Goal: Share content: Distribute website content to other platforms or users

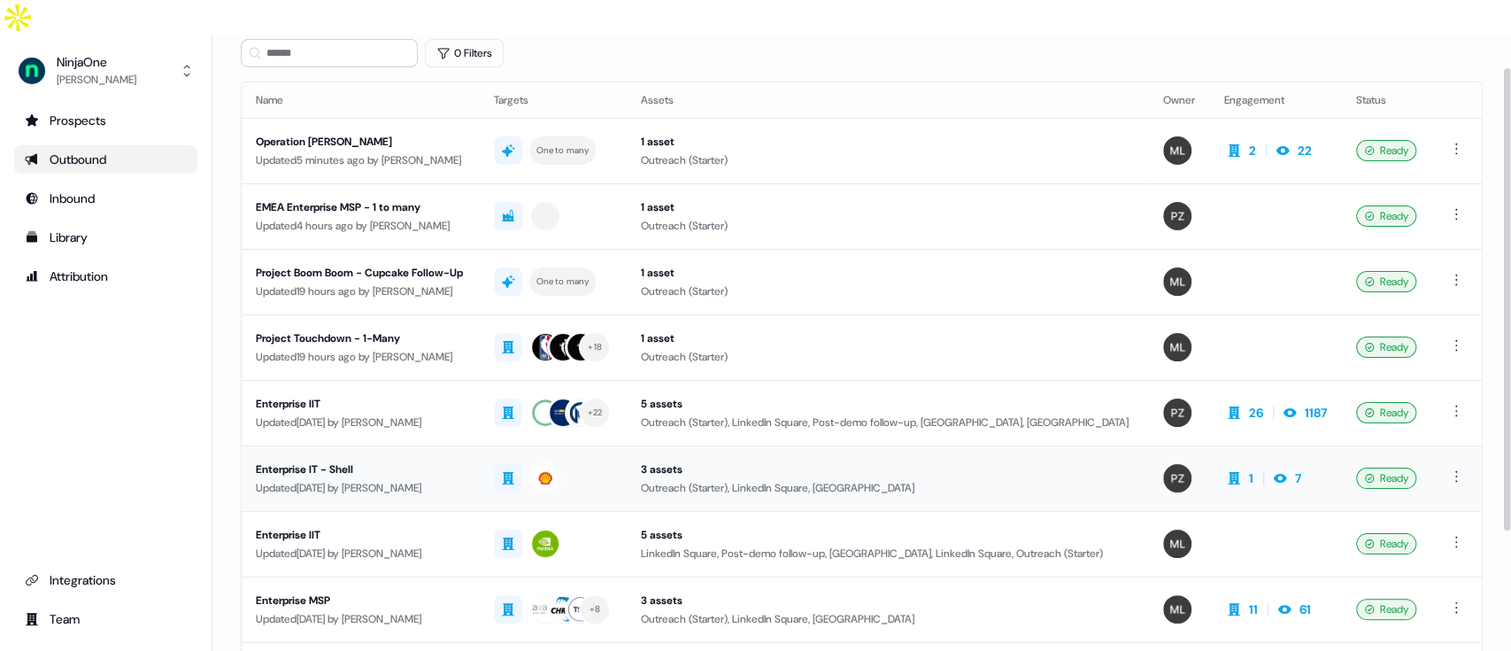
scroll to position [112, 0]
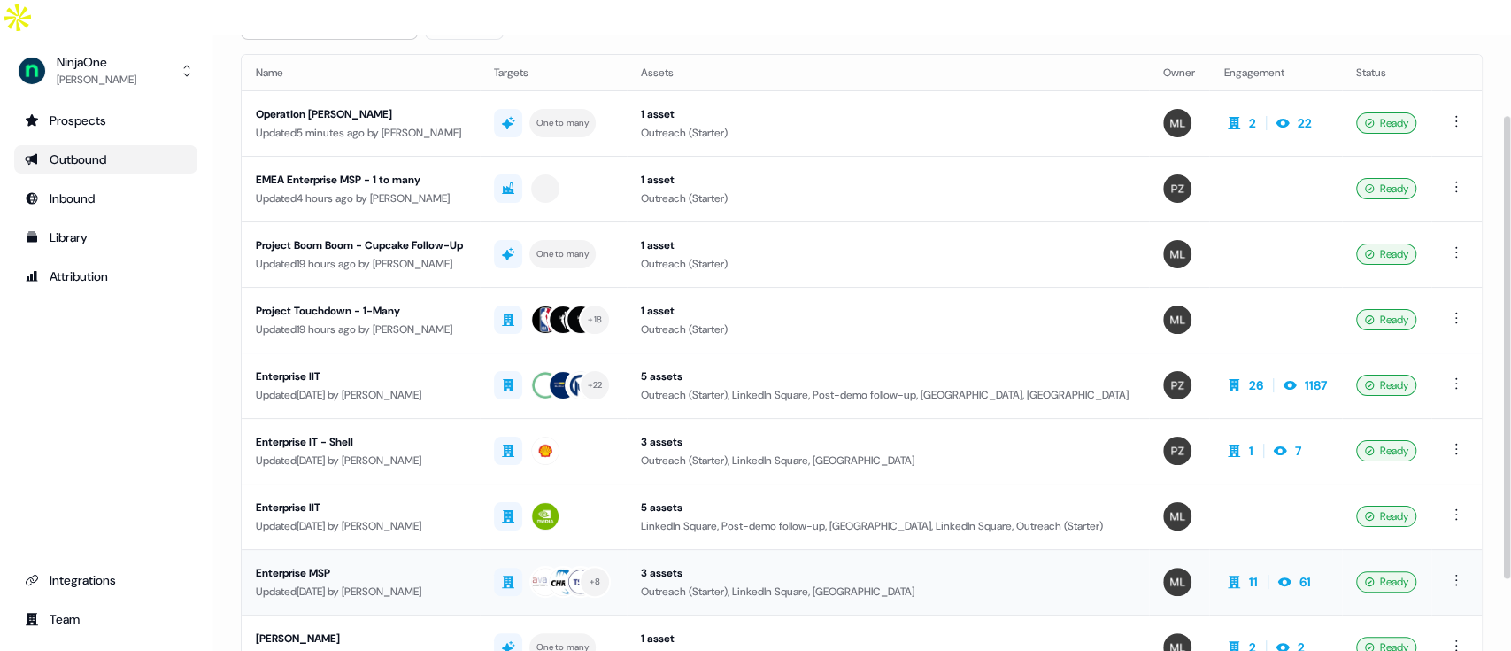
click at [366, 564] on div "Enterprise MSP" at bounding box center [361, 573] width 210 height 18
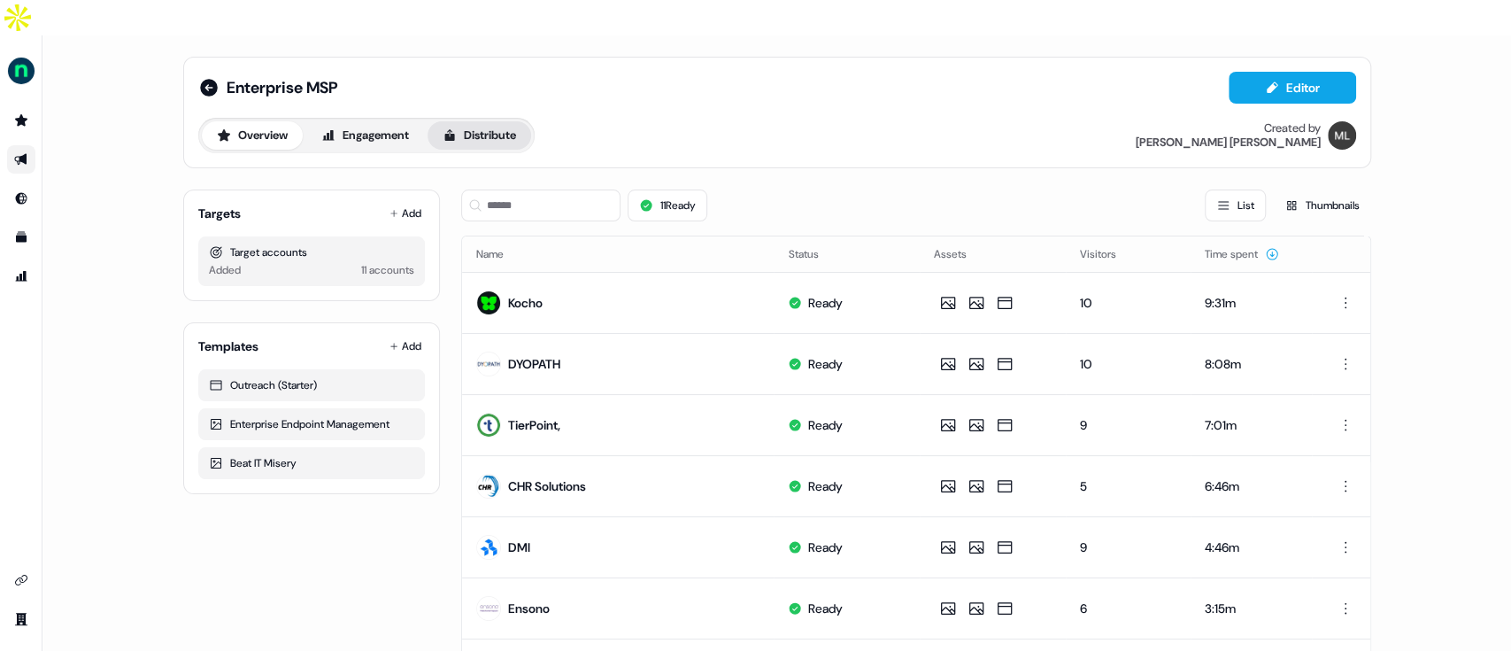
click at [503, 121] on button "Distribute" at bounding box center [480, 135] width 104 height 28
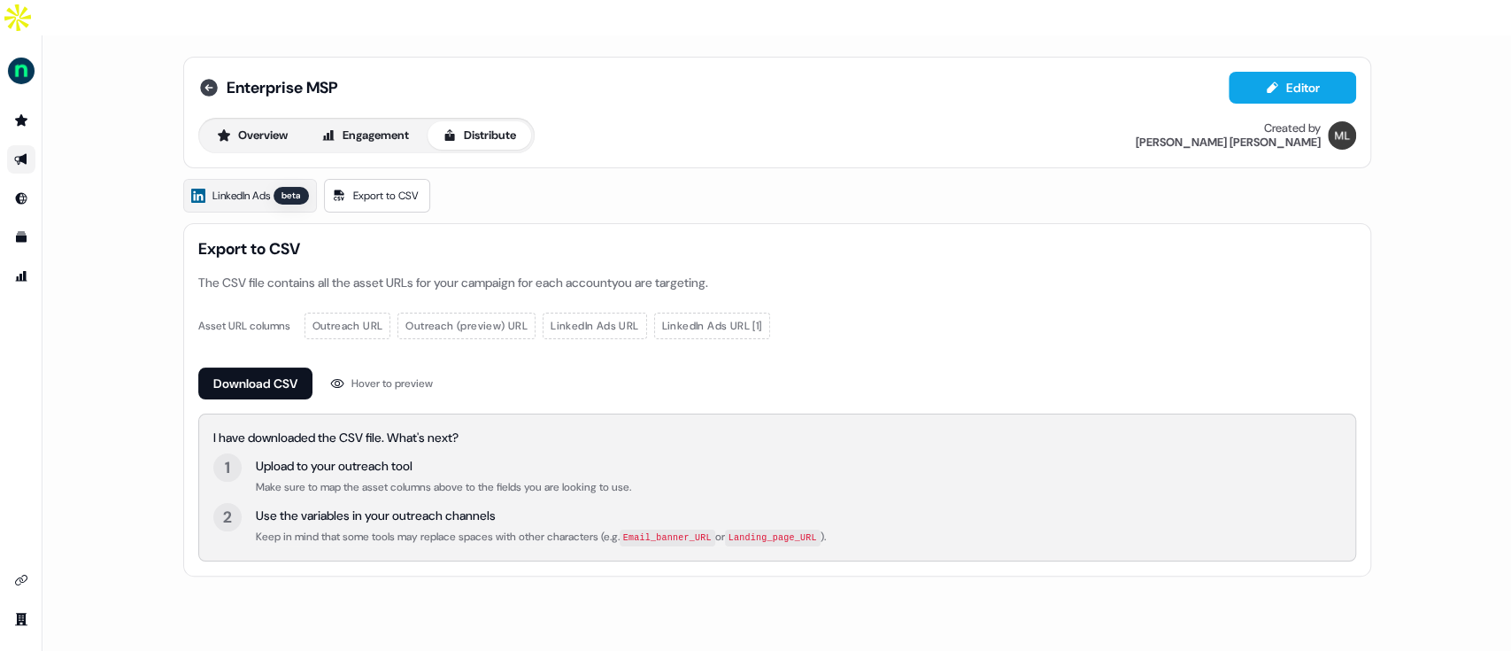
click at [202, 77] on icon at bounding box center [208, 87] width 21 height 21
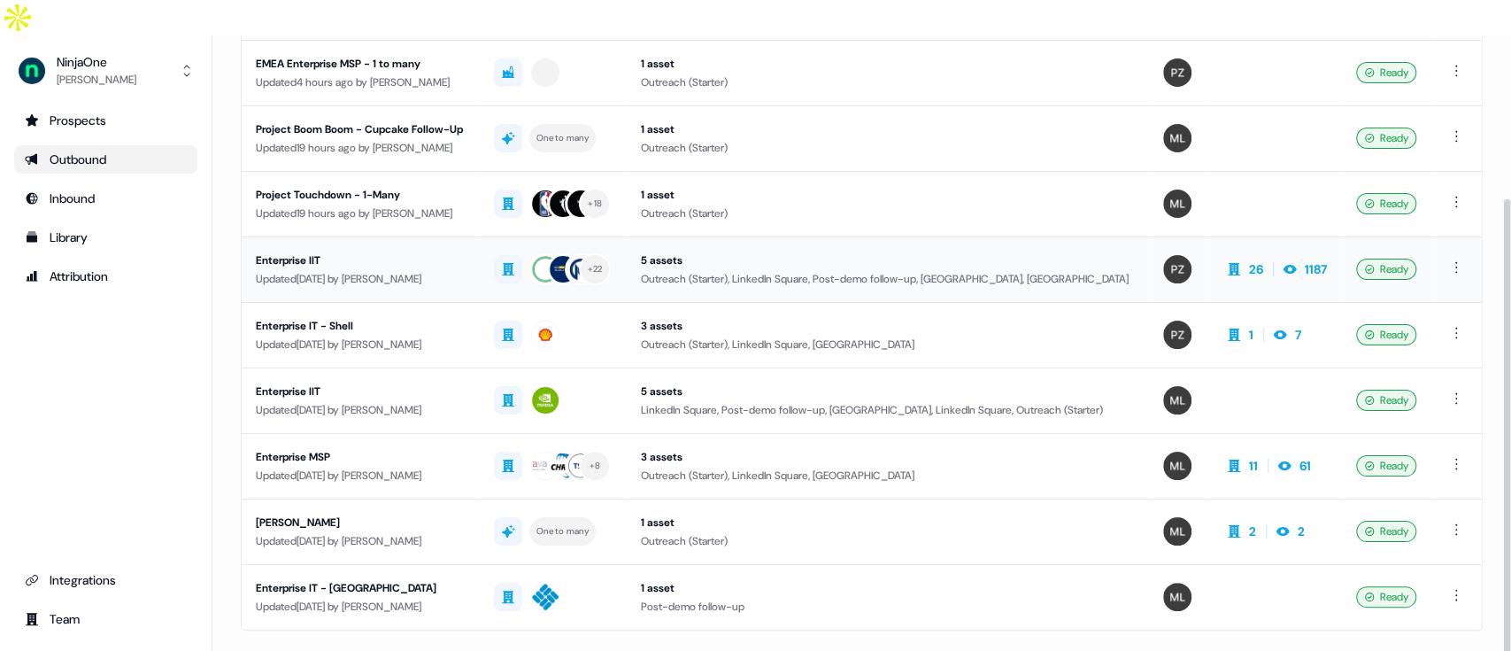
scroll to position [262, 0]
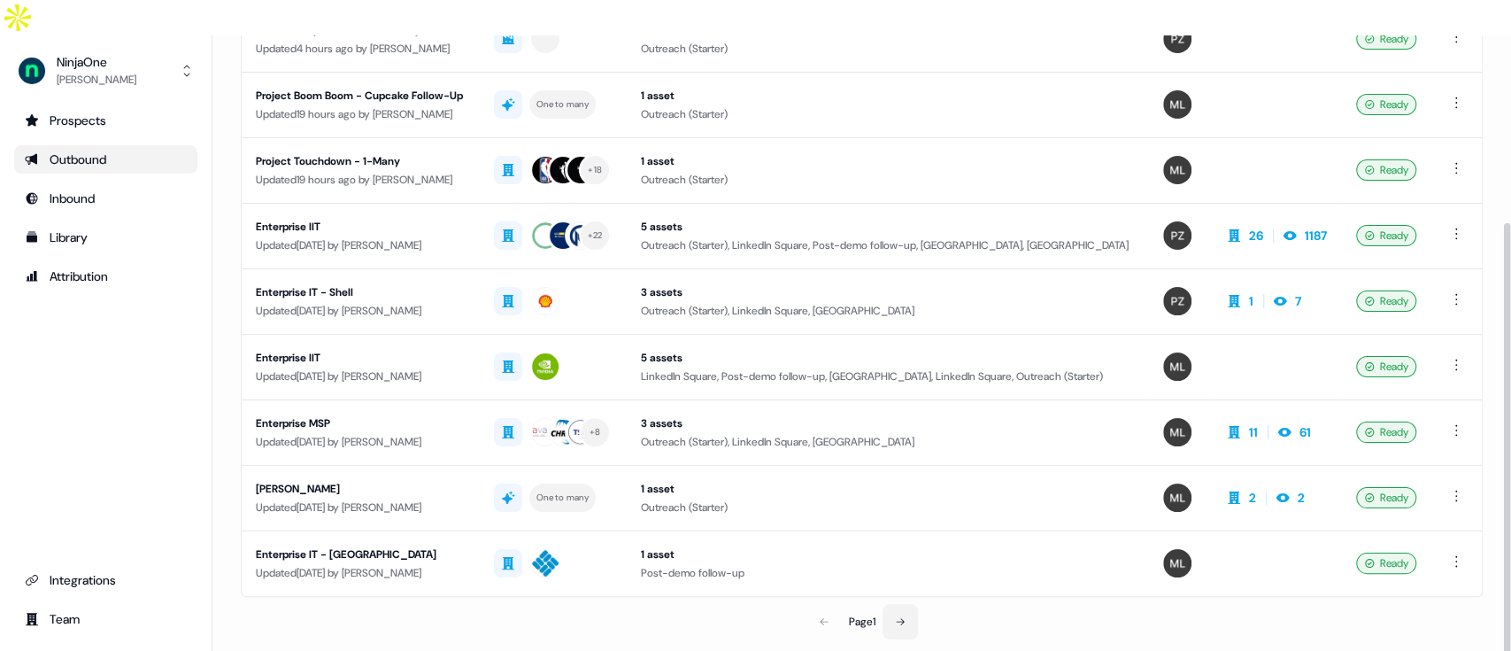
click at [891, 604] on button at bounding box center [900, 621] width 35 height 35
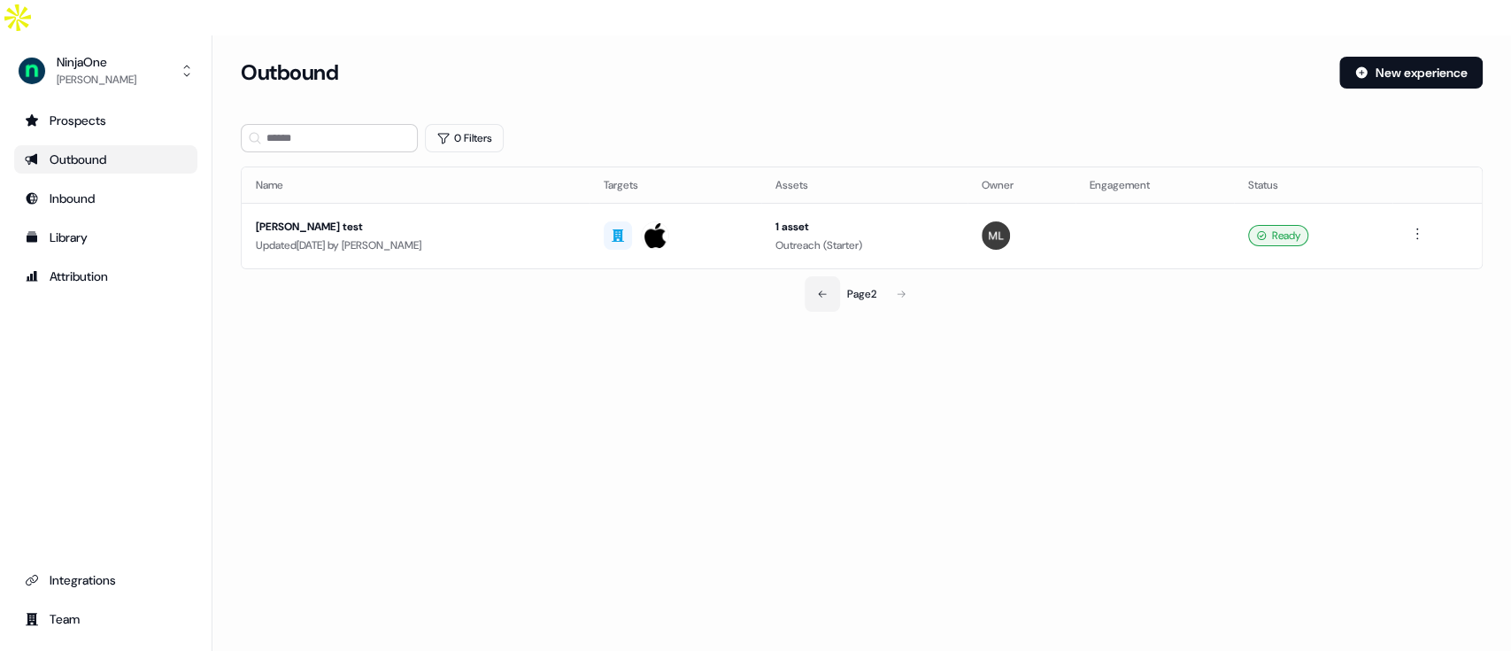
click at [825, 276] on button at bounding box center [822, 293] width 35 height 35
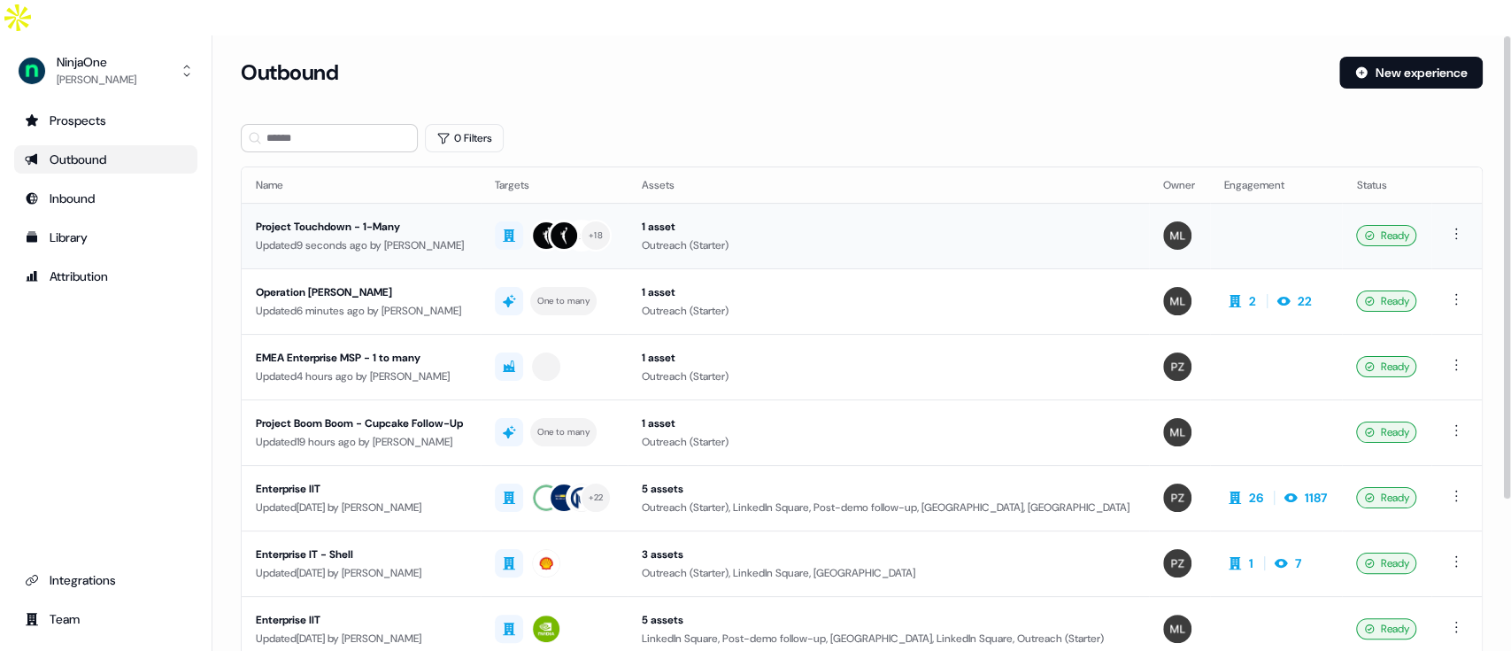
click at [400, 236] on div "Updated 9 seconds ago by [PERSON_NAME]" at bounding box center [361, 245] width 211 height 18
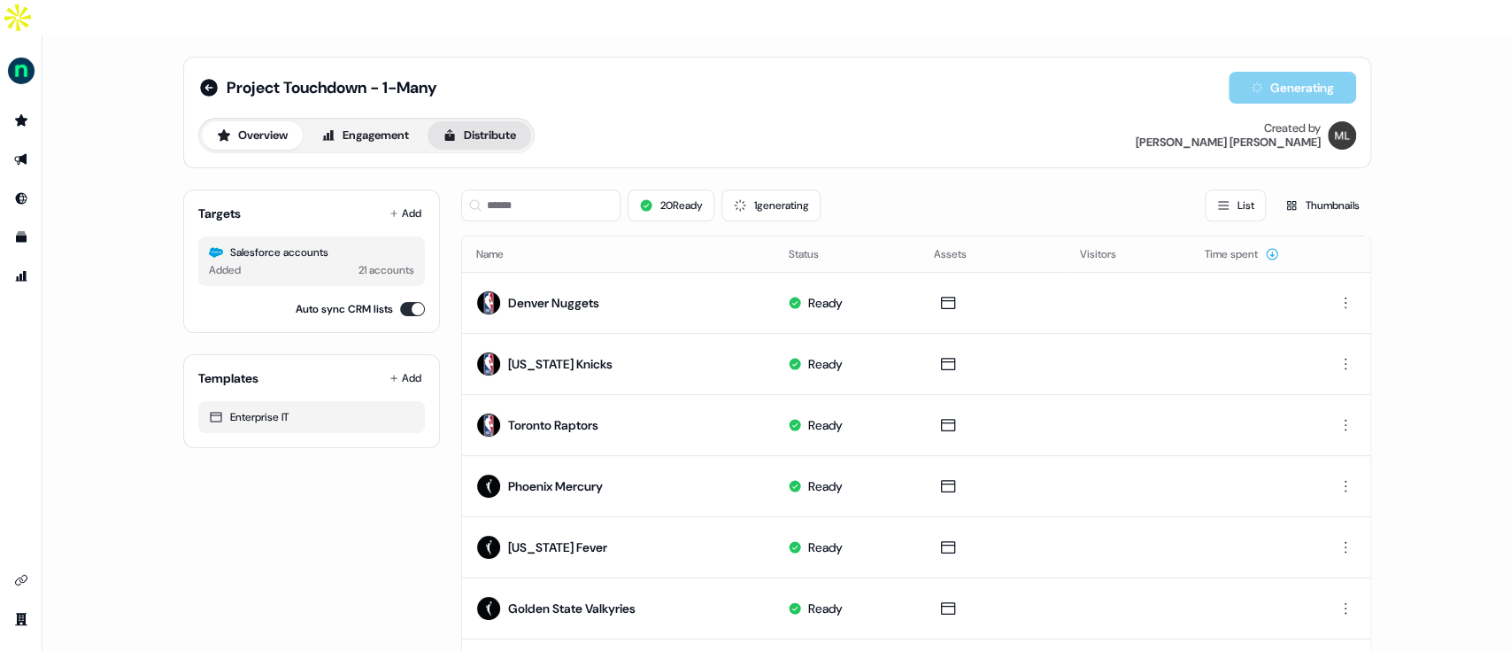
click at [476, 121] on button "Distribute" at bounding box center [480, 135] width 104 height 28
